Goal: Information Seeking & Learning: Find specific fact

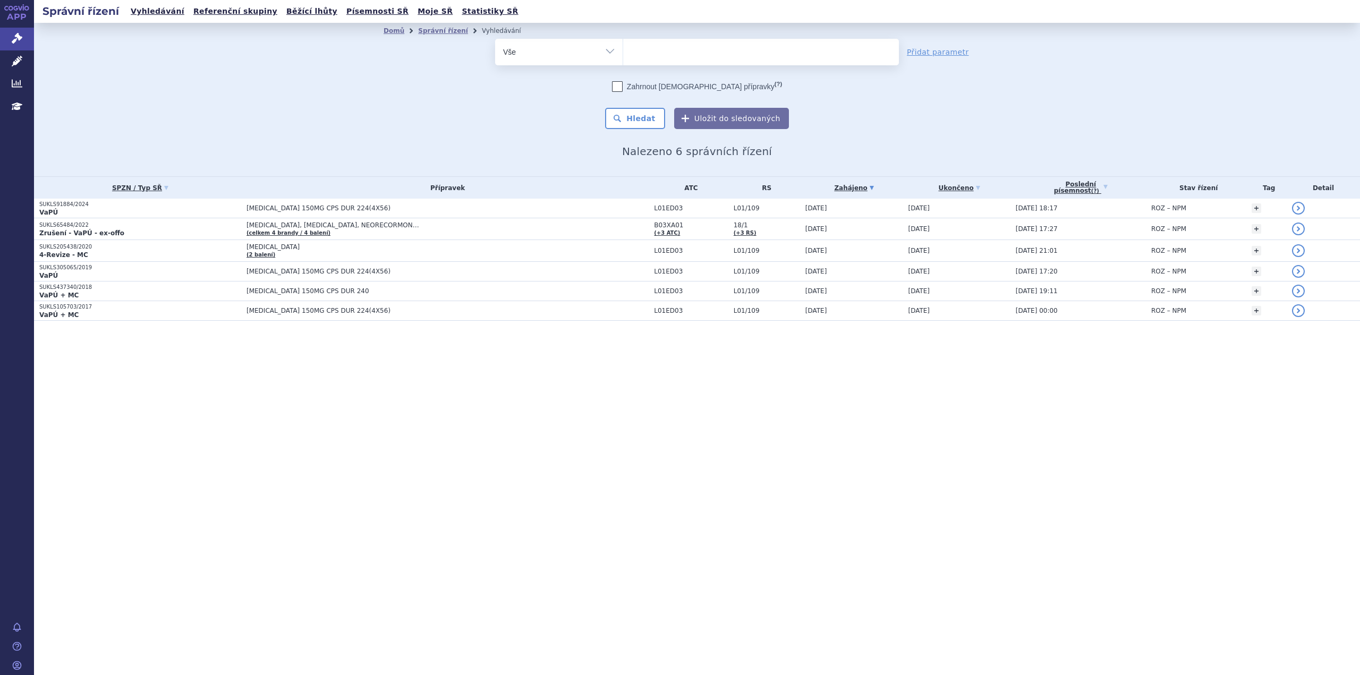
select select
type input "co"
type input "con"
type input "contro"
type input "control"
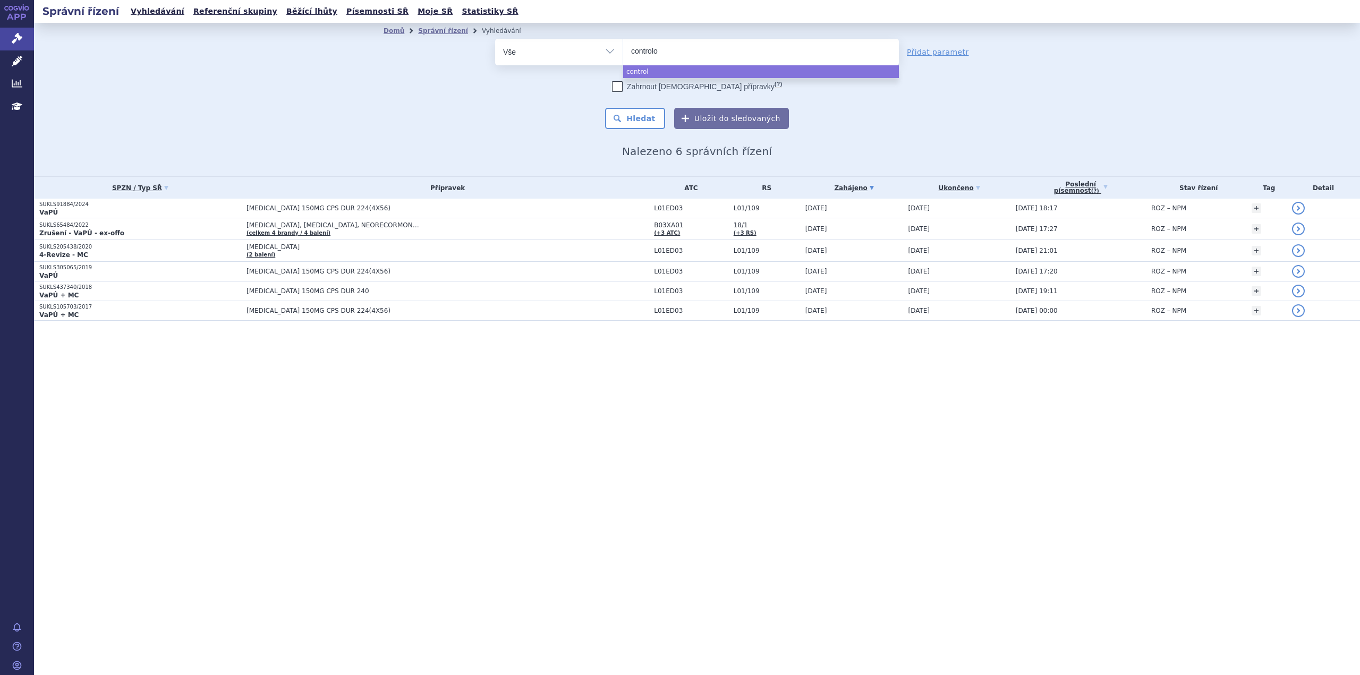
type input "controloc"
select select "controloc"
click at [637, 116] on button "Hledat" at bounding box center [635, 118] width 60 height 21
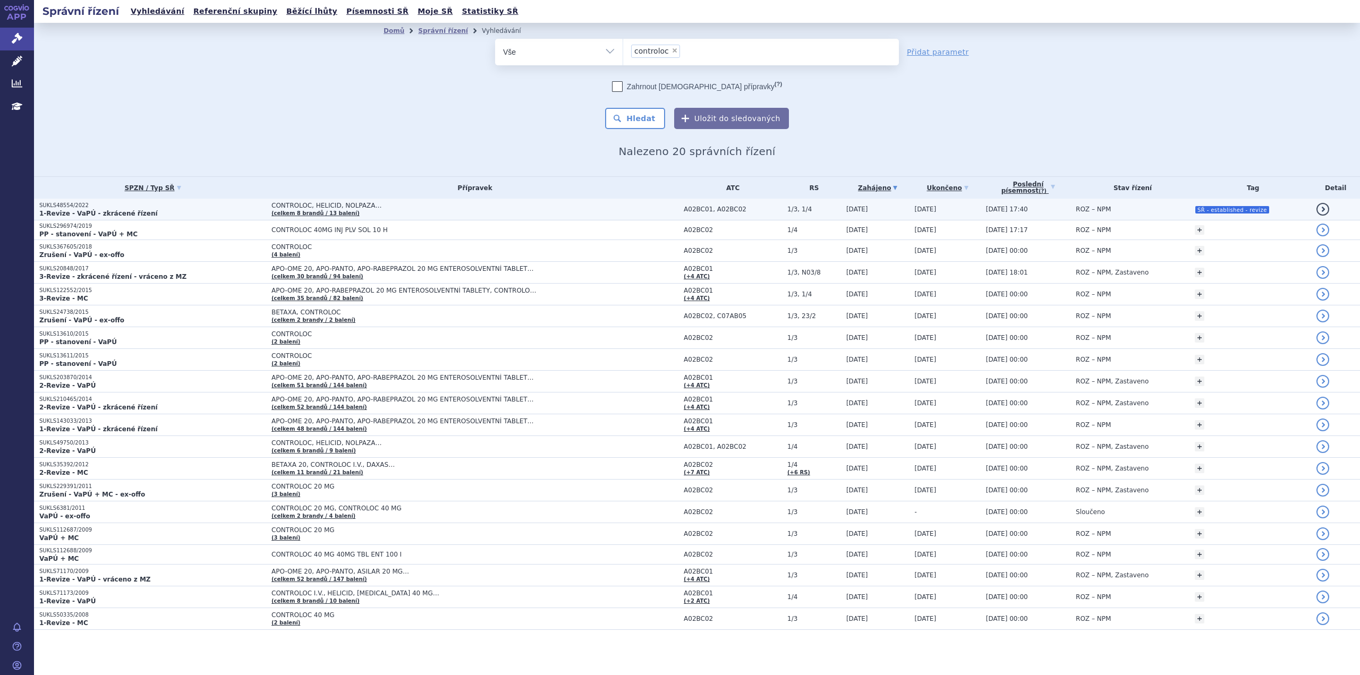
click at [149, 205] on p "SUKLS48554/2022" at bounding box center [152, 205] width 227 height 7
click at [98, 207] on p "SUKLS48554/2022" at bounding box center [152, 205] width 227 height 7
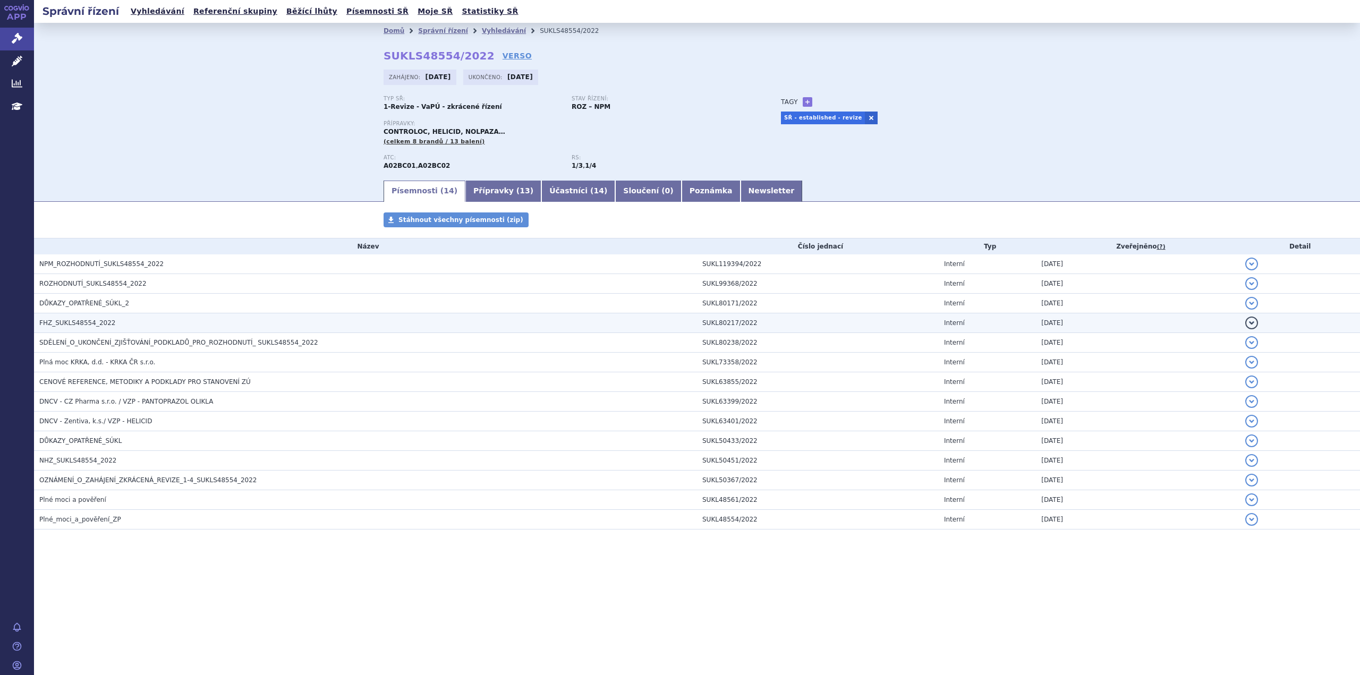
click at [79, 318] on h3 "FHZ_SUKLS48554_2022" at bounding box center [368, 323] width 658 height 11
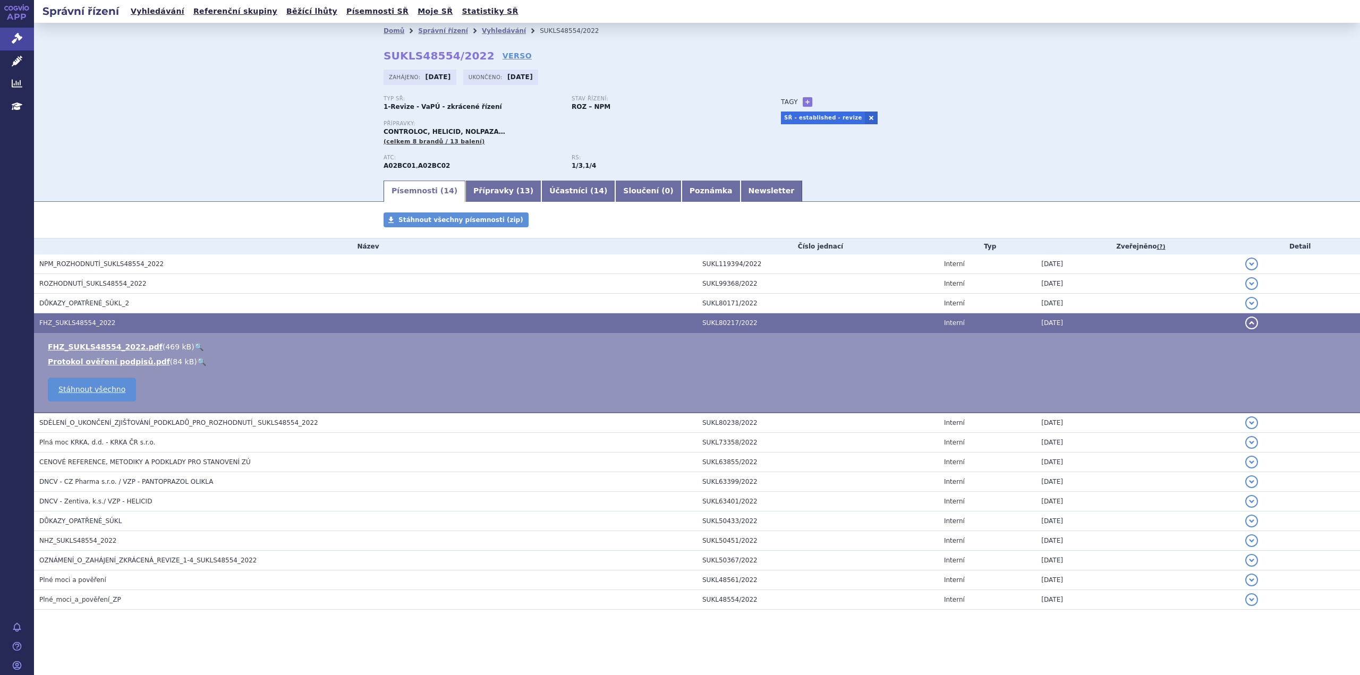
click at [194, 347] on link "🔍" at bounding box center [198, 347] width 9 height 9
